Goal: Task Accomplishment & Management: Use online tool/utility

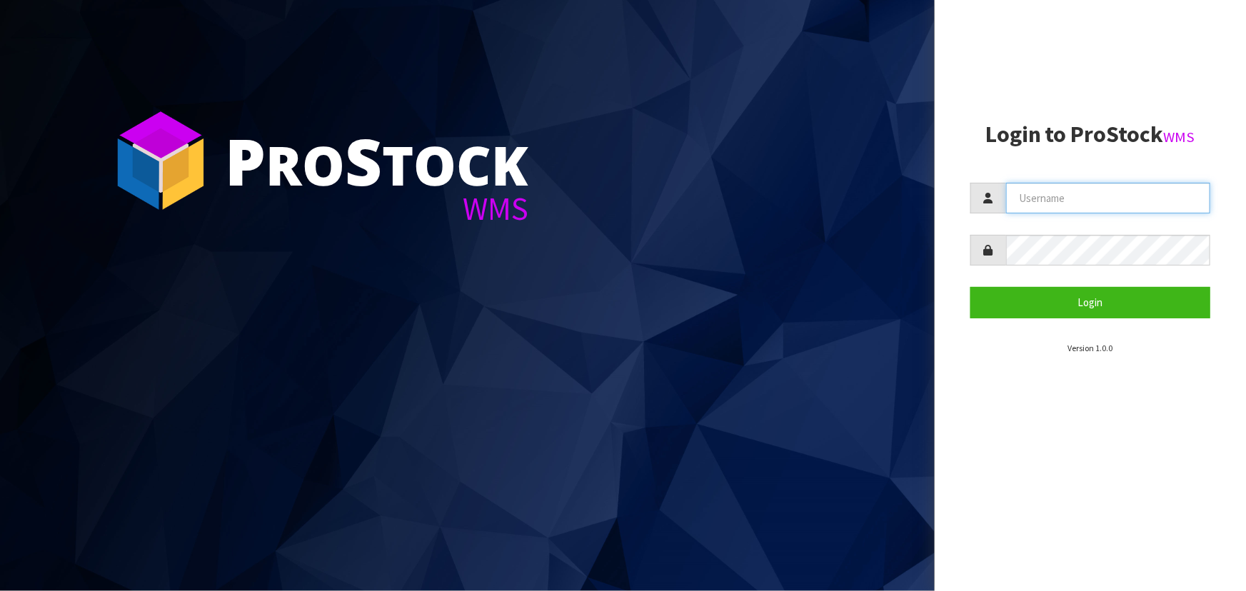
type input "[PERSON_NAME]"
drag, startPoint x: 85, startPoint y: 454, endPoint x: 0, endPoint y: 453, distance: 85.0
click at [85, 454] on section "P ro S tock WMS" at bounding box center [467, 295] width 935 height 591
click at [876, 349] on section "P ro S tock WMS" at bounding box center [467, 295] width 935 height 591
click at [1032, 320] on section "Login to ProStock WMS [GEOGRAPHIC_DATA] Login Version 1.0.0" at bounding box center [1091, 238] width 240 height 233
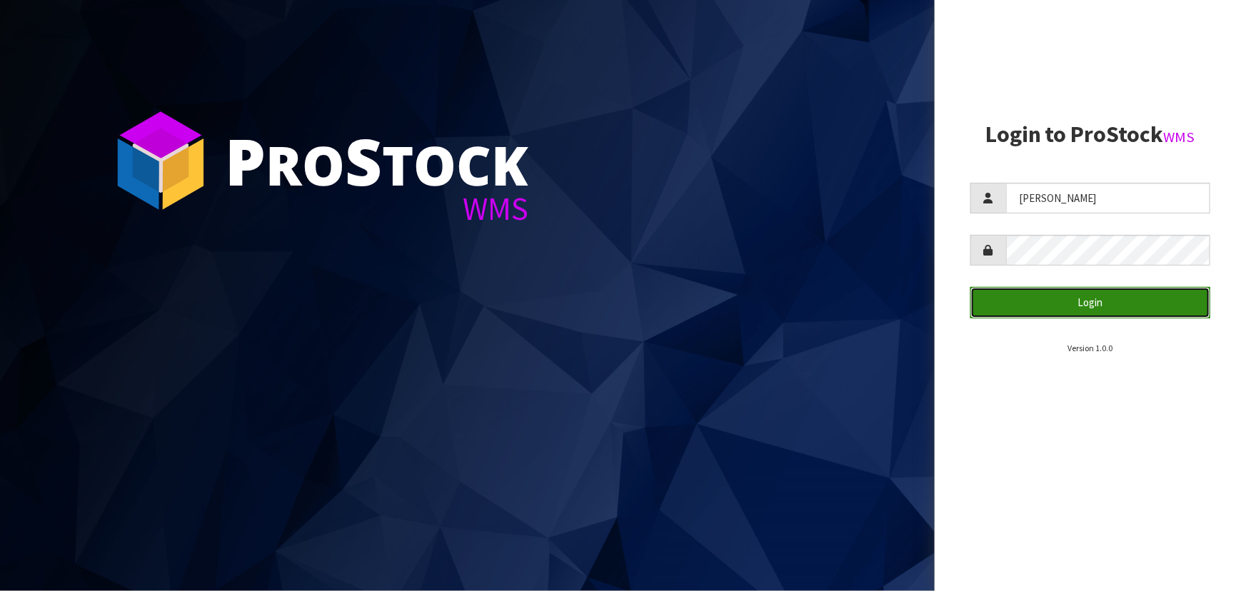
click at [1033, 301] on button "Login" at bounding box center [1091, 302] width 240 height 31
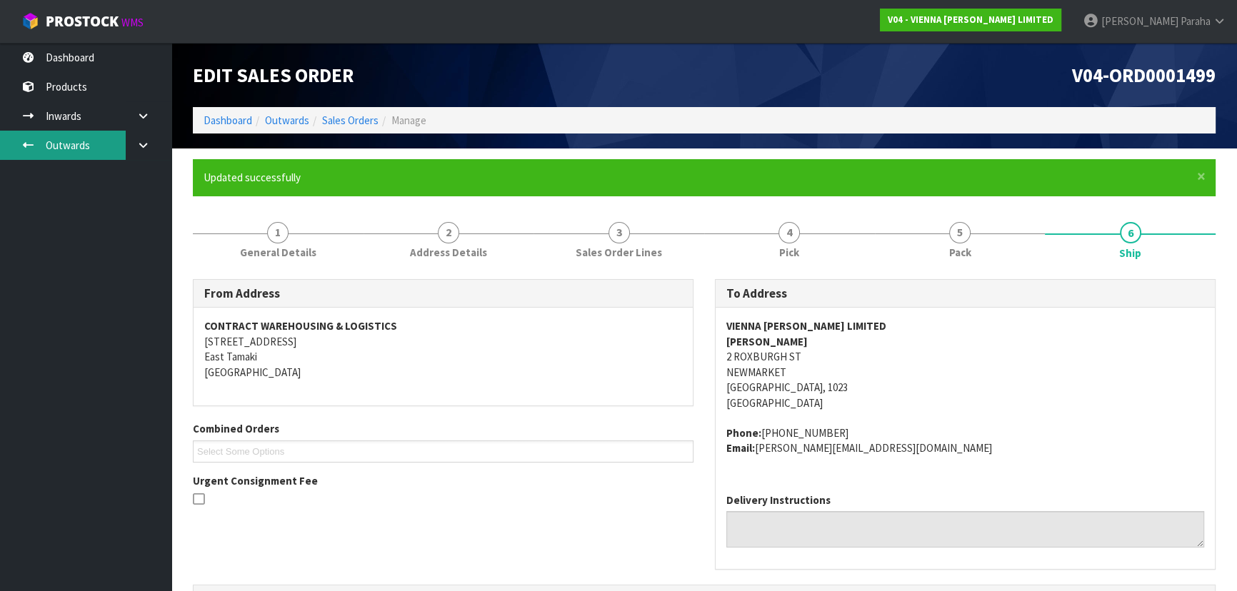
click at [4, 149] on link "Outwards" at bounding box center [85, 145] width 171 height 29
